Goal: Navigation & Orientation: Understand site structure

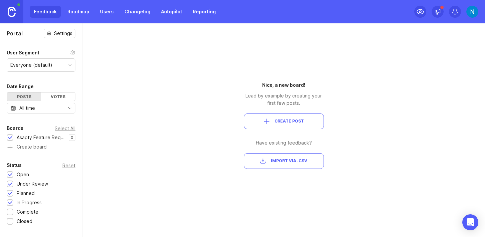
click at [74, 13] on link "Roadmap" at bounding box center [78, 12] width 30 height 12
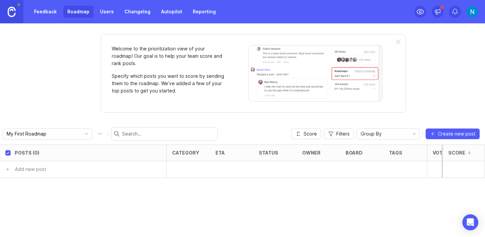
click at [103, 10] on link "Users" at bounding box center [107, 12] width 22 height 12
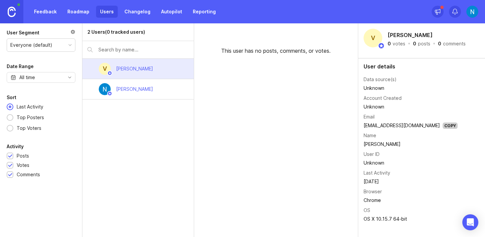
click at [156, 87] on div "[PERSON_NAME]" at bounding box center [137, 89] width 111 height 20
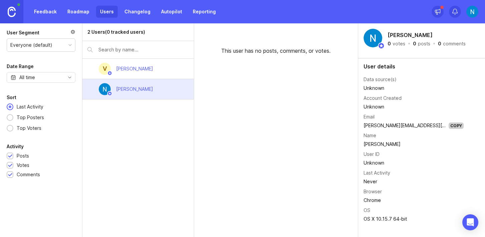
click at [165, 70] on div "V [PERSON_NAME]" at bounding box center [137, 69] width 111 height 20
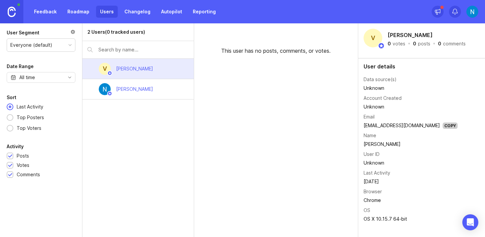
click at [165, 84] on div "[PERSON_NAME]" at bounding box center [137, 89] width 111 height 20
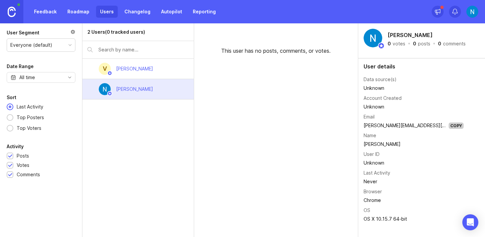
click at [140, 14] on link "Changelog" at bounding box center [137, 12] width 34 height 12
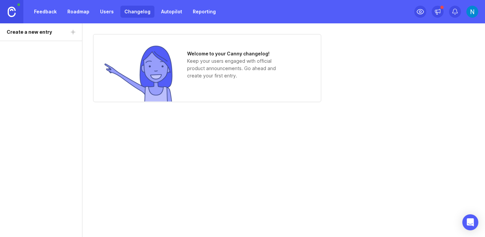
click at [161, 11] on link "Autopilot" at bounding box center [171, 12] width 29 height 12
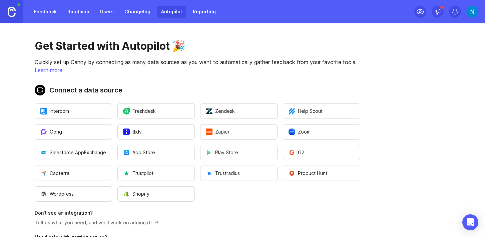
click at [189, 11] on link "Reporting" at bounding box center [204, 12] width 31 height 12
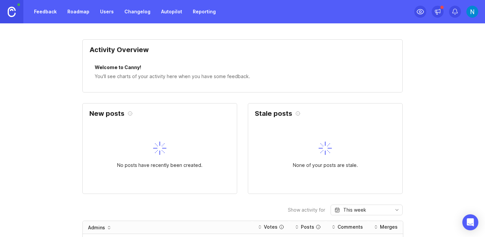
click at [78, 10] on link "Roadmap" at bounding box center [78, 12] width 30 height 12
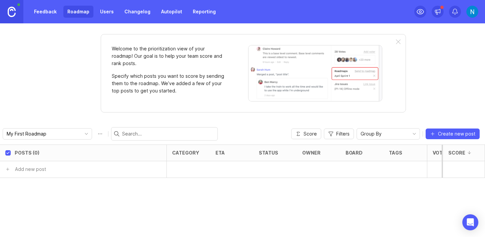
click at [103, 14] on link "Users" at bounding box center [107, 12] width 22 height 12
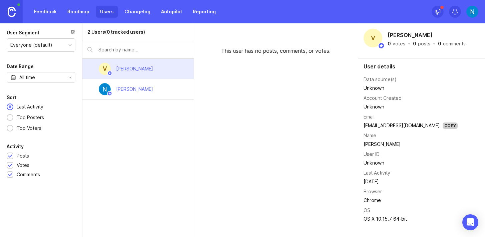
click at [50, 42] on div "Everyone (default)" at bounding box center [31, 44] width 42 height 7
click at [38, 77] on div "All time" at bounding box center [41, 77] width 69 height 11
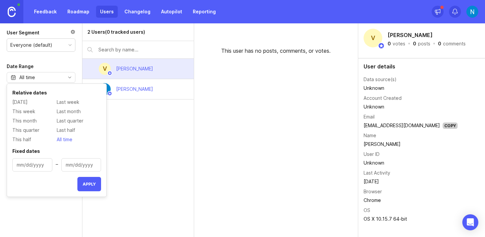
click at [38, 76] on div "All time" at bounding box center [41, 77] width 69 height 11
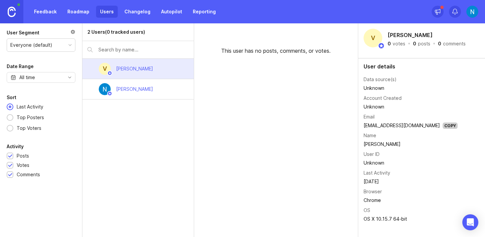
click at [473, 14] on img at bounding box center [472, 12] width 12 height 12
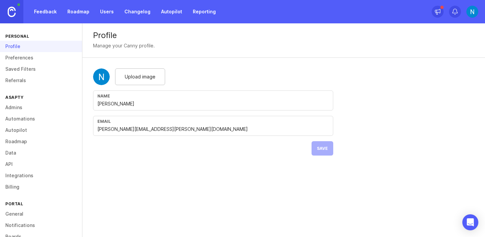
click at [17, 106] on link "Admins" at bounding box center [41, 107] width 82 height 11
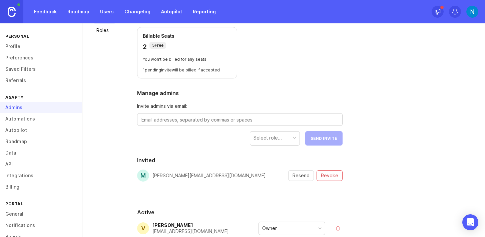
scroll to position [36, 0]
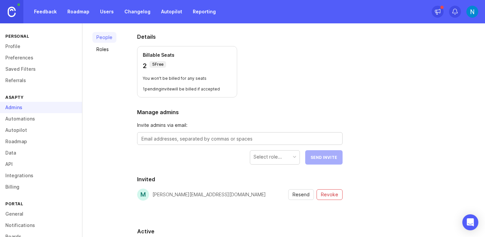
click at [100, 52] on link "Roles" at bounding box center [104, 49] width 24 height 11
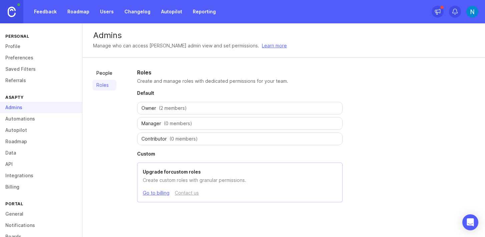
click at [97, 70] on link "People" at bounding box center [104, 73] width 24 height 11
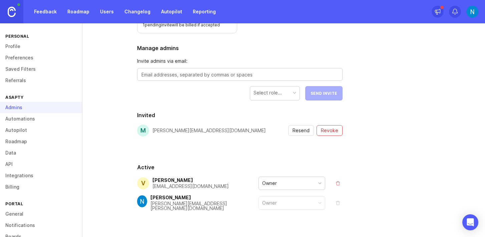
scroll to position [101, 0]
